Goal: Task Accomplishment & Management: Complete application form

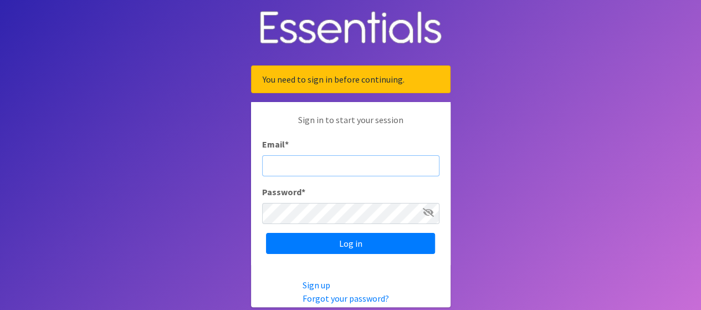
type input "[EMAIL_ADDRESS][DOMAIN_NAME]"
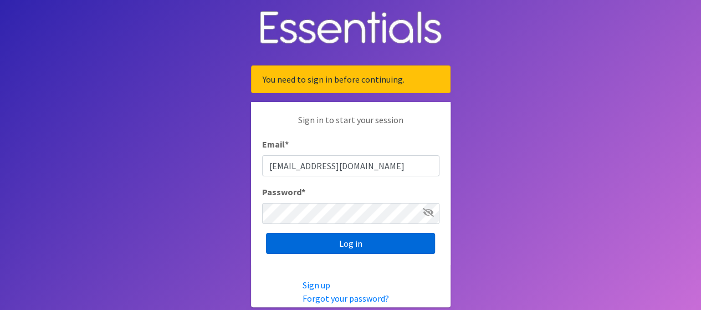
click at [348, 248] on input "Log in" at bounding box center [350, 243] width 169 height 21
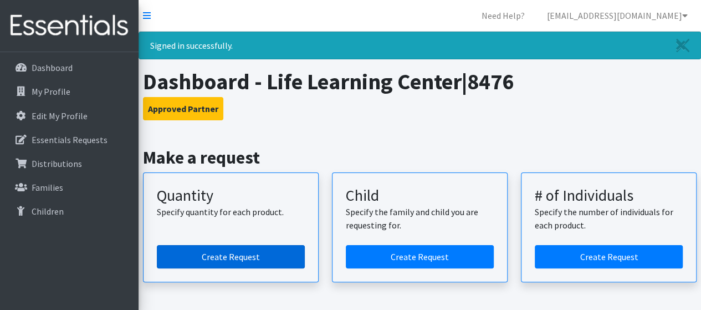
click at [237, 262] on link "Create Request" at bounding box center [231, 256] width 148 height 23
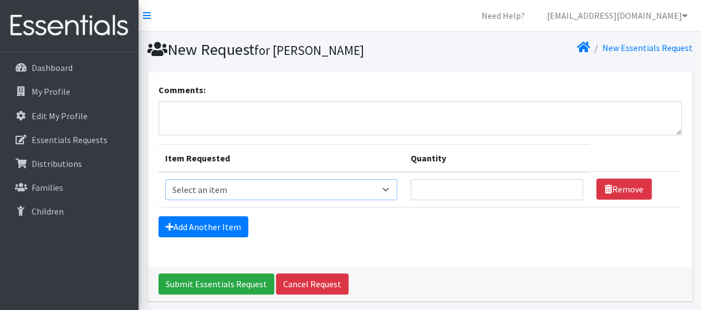
click at [290, 194] on select "Select an item F&D Men L/XL (38-50in waist) x48 F&D Men S/M (28-40in waist) x56…" at bounding box center [281, 189] width 232 height 21
select select "15541"
click at [165, 179] on select "Select an item F&D Men L/XL (38-50in waist) x48 F&D Men S/M (28-40in waist) x56…" at bounding box center [281, 189] width 232 height 21
click at [441, 188] on input "Quantity" at bounding box center [497, 189] width 172 height 21
type input "10"
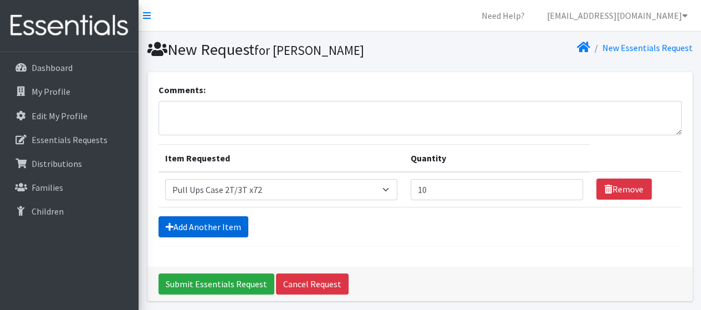
click at [184, 220] on link "Add Another Item" at bounding box center [204, 226] width 90 height 21
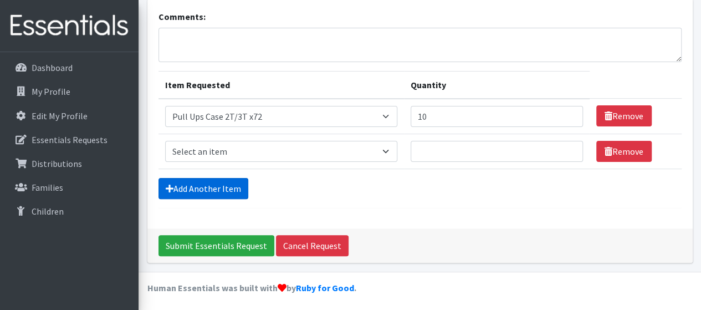
scroll to position [74, 0]
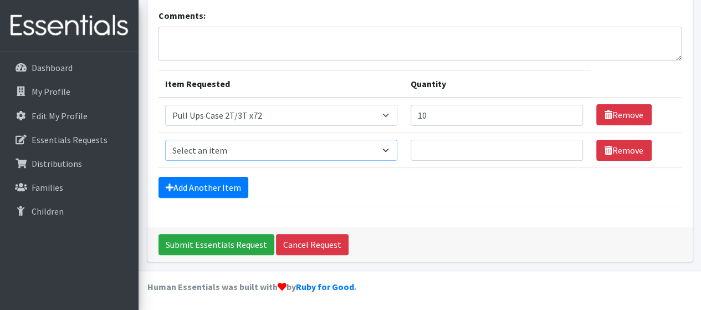
click at [352, 147] on select "Select an item F&D Men L/XL (38-50in waist) x48 F&D Men S/M (28-40in waist) x56…" at bounding box center [281, 150] width 232 height 21
select select "11139"
click at [165, 140] on select "Select an item F&D Men L/XL (38-50in waist) x48 F&D Men S/M (28-40in waist) x56…" at bounding box center [281, 150] width 232 height 21
click at [445, 147] on input "Quantity" at bounding box center [497, 150] width 172 height 21
type input "5"
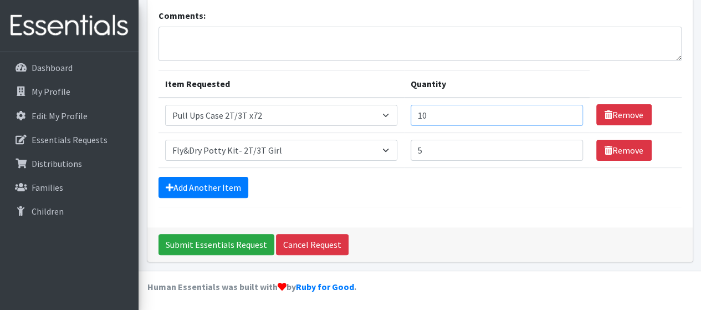
click at [437, 113] on input "10" at bounding box center [497, 115] width 172 height 21
type input "1"
type input "5"
click at [209, 188] on link "Add Another Item" at bounding box center [204, 187] width 90 height 21
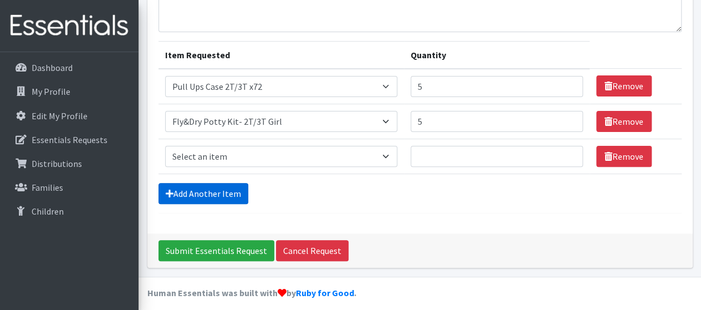
scroll to position [109, 0]
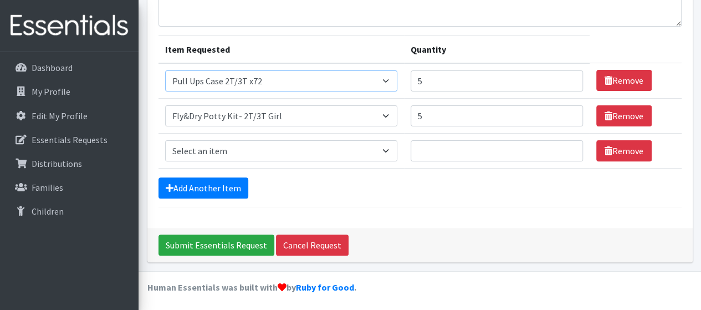
click at [362, 71] on select "Select an item F&D Men L/XL (38-50in waist) x48 F&D Men S/M (28-40in waist) x56…" at bounding box center [281, 80] width 232 height 21
click at [621, 116] on link "Remove" at bounding box center [624, 115] width 55 height 21
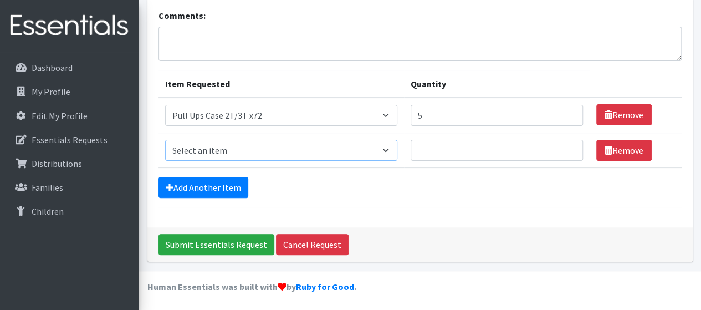
click at [381, 152] on select "Select an item F&D Men L/XL (38-50in waist) x48 F&D Men S/M (28-40in waist) x56…" at bounding box center [281, 150] width 232 height 21
select select "15513"
click at [165, 140] on select "Select an item F&D Men L/XL (38-50in waist) x48 F&D Men S/M (28-40in waist) x56…" at bounding box center [281, 150] width 232 height 21
click at [425, 146] on input "Quantity" at bounding box center [497, 150] width 172 height 21
type input "5"
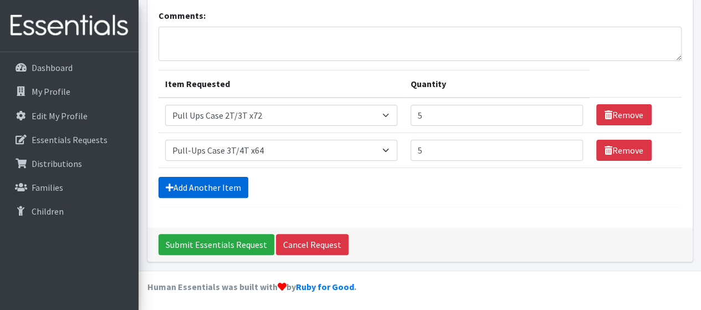
click at [203, 185] on link "Add Another Item" at bounding box center [204, 187] width 90 height 21
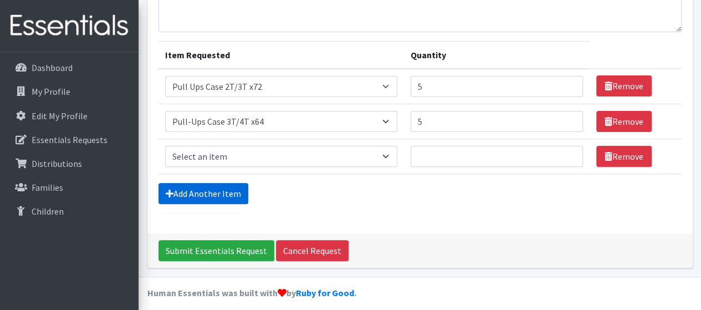
scroll to position [109, 0]
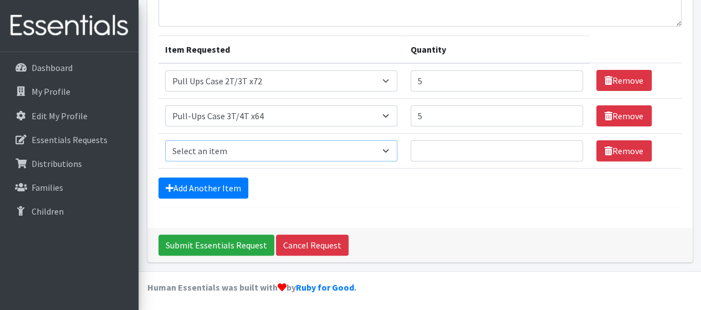
click at [328, 151] on select "Select an item F&D Men L/XL (38-50in waist) x48 F&D Men S/M (28-40in waist) x56…" at bounding box center [281, 150] width 232 height 21
select select "15514"
click at [165, 140] on select "Select an item F&D Men L/XL (38-50in waist) x48 F&D Men S/M (28-40in waist) x56…" at bounding box center [281, 150] width 232 height 21
click at [432, 146] on input "Quantity" at bounding box center [497, 150] width 172 height 21
type input "5"
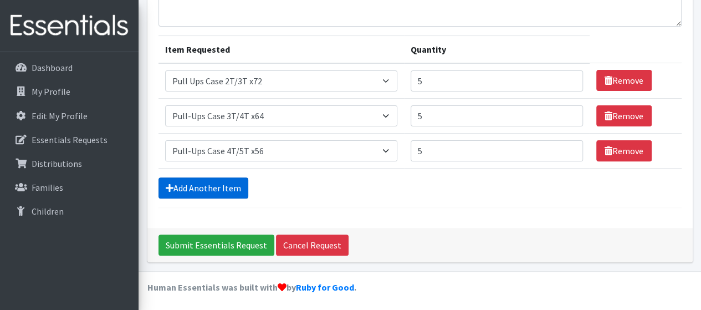
click at [202, 185] on link "Add Another Item" at bounding box center [204, 187] width 90 height 21
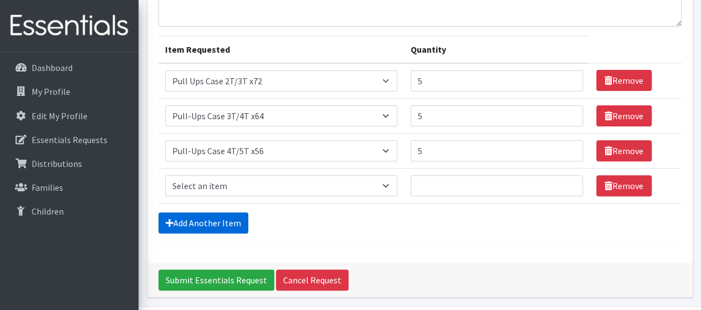
scroll to position [144, 0]
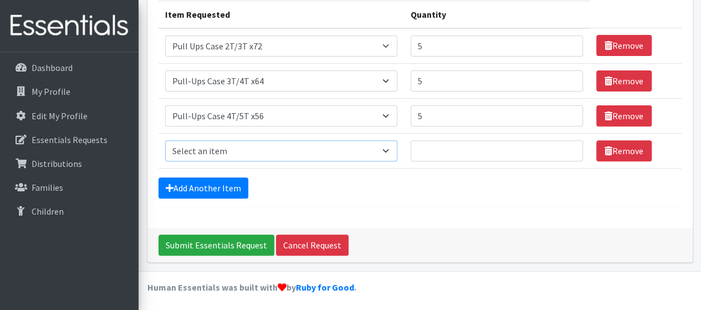
click at [299, 156] on select "Select an item F&D Men L/XL (38-50in waist) x48 F&D Men S/M (28-40in waist) x56…" at bounding box center [281, 150] width 232 height 21
select select "15511"
click at [165, 140] on select "Select an item F&D Men L/XL (38-50in waist) x48 F&D Men S/M (28-40in waist) x56…" at bounding box center [281, 150] width 232 height 21
click at [446, 148] on input "Quantity" at bounding box center [497, 150] width 172 height 21
type input "1"
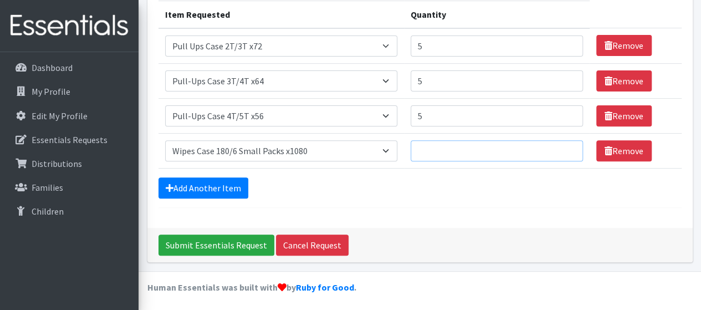
type input "5"
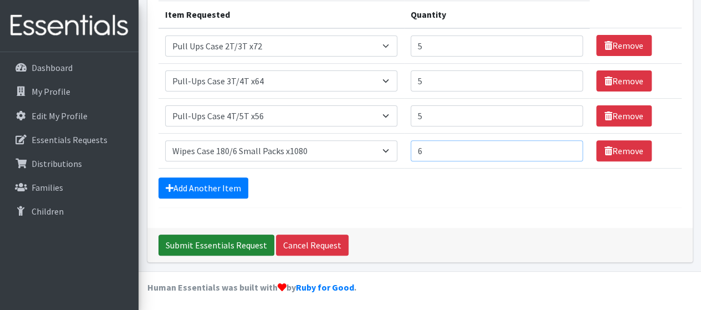
type input "6"
click at [218, 242] on input "Submit Essentials Request" at bounding box center [217, 245] width 116 height 21
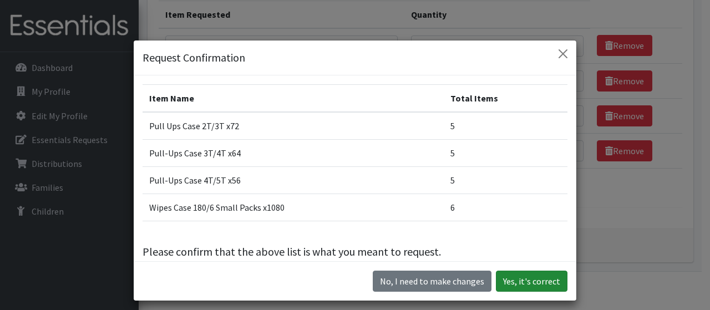
click at [522, 280] on button "Yes, it's correct" at bounding box center [532, 281] width 72 height 21
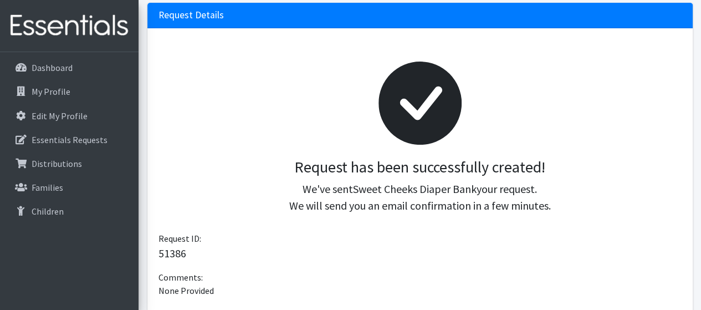
scroll to position [320, 0]
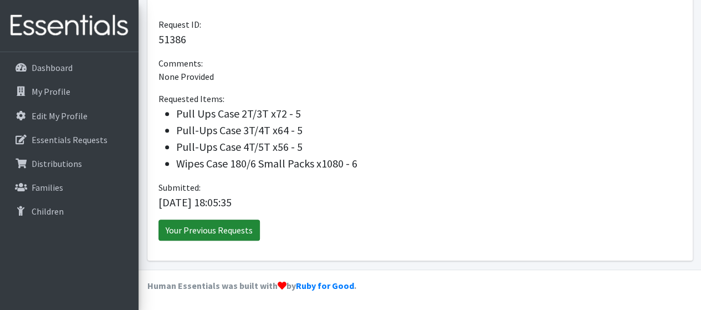
click at [231, 236] on link "Your Previous Requests" at bounding box center [209, 230] width 101 height 21
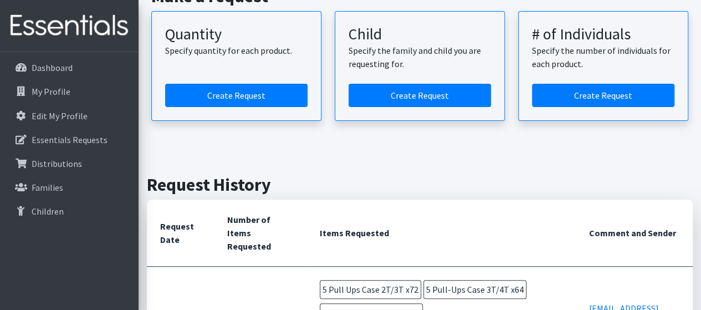
scroll to position [111, 0]
